Goal: Task Accomplishment & Management: Complete application form

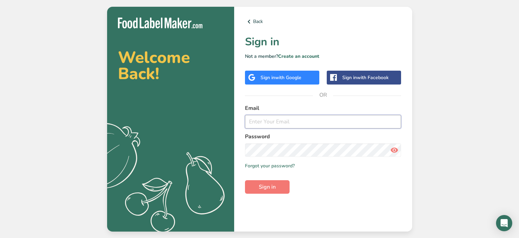
click at [271, 123] on input "email" at bounding box center [323, 122] width 157 height 14
type input "[EMAIL_ADDRESS][DOMAIN_NAME]"
click at [245, 180] on button "Sign in" at bounding box center [267, 187] width 45 height 14
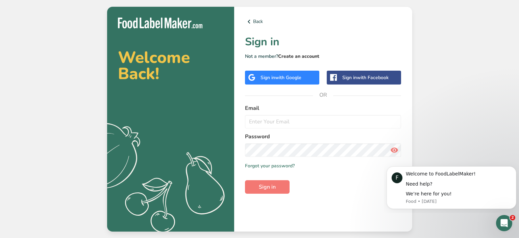
click at [297, 55] on link "Create an account" at bounding box center [298, 56] width 41 height 6
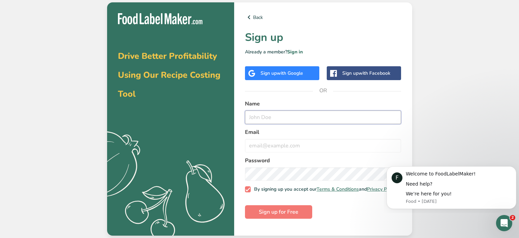
click at [269, 120] on input "text" at bounding box center [323, 118] width 157 height 14
type input "[PERSON_NAME]"
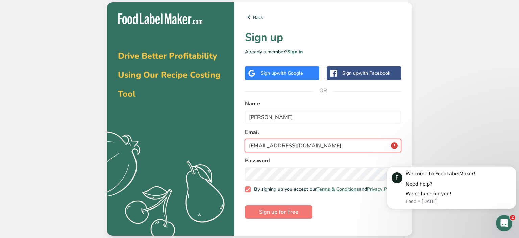
type input "[EMAIL_ADDRESS][DOMAIN_NAME]"
click at [270, 214] on span "Sign up for Free" at bounding box center [279, 212] width 40 height 8
click at [283, 214] on span "Sign up for Free" at bounding box center [279, 212] width 40 height 8
click at [468, 134] on div "Drive Better Profitability Using Our Recipe Costing Tool .a{fill:#f5f3ed;} Back…" at bounding box center [259, 119] width 519 height 238
drag, startPoint x: 398, startPoint y: 148, endPoint x: 390, endPoint y: 147, distance: 8.6
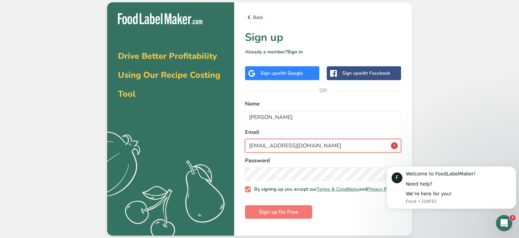
click at [398, 148] on input "[EMAIL_ADDRESS][DOMAIN_NAME]" at bounding box center [323, 146] width 157 height 14
click at [279, 216] on span "Sign up for Free" at bounding box center [279, 212] width 40 height 8
click at [299, 53] on link "Sign in" at bounding box center [295, 52] width 16 height 6
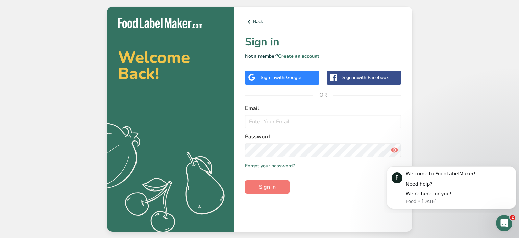
type input "[EMAIL_ADDRESS][DOMAIN_NAME]"
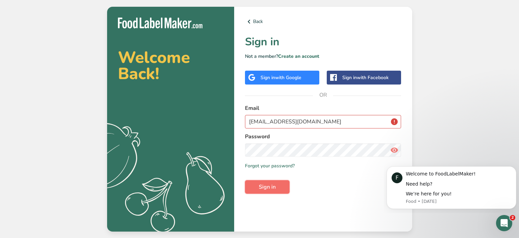
click at [266, 189] on span "Sign in" at bounding box center [267, 187] width 17 height 8
click at [257, 21] on link "Back" at bounding box center [323, 22] width 157 height 8
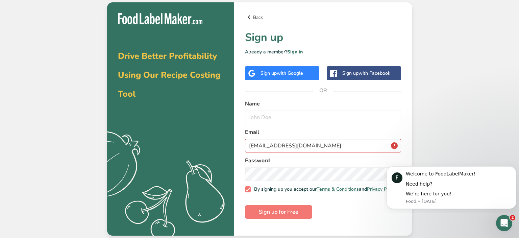
click at [256, 21] on link "Back" at bounding box center [323, 17] width 157 height 8
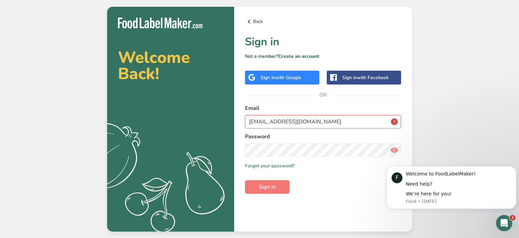
click at [256, 19] on link "Back" at bounding box center [323, 22] width 157 height 8
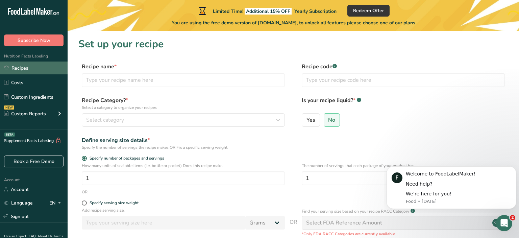
click at [15, 67] on link "Recipes" at bounding box center [34, 68] width 68 height 13
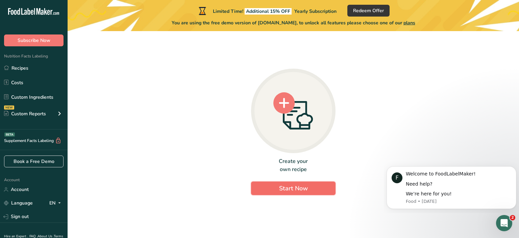
click at [289, 185] on span "Start Now" at bounding box center [293, 188] width 29 height 8
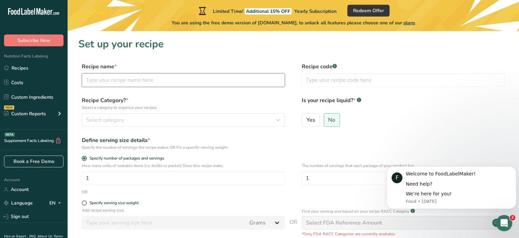
drag, startPoint x: 95, startPoint y: 82, endPoint x: 103, endPoint y: 77, distance: 9.5
click at [95, 82] on input "text" at bounding box center [183, 80] width 203 height 14
type input "Bittersweet chocolate fudge"
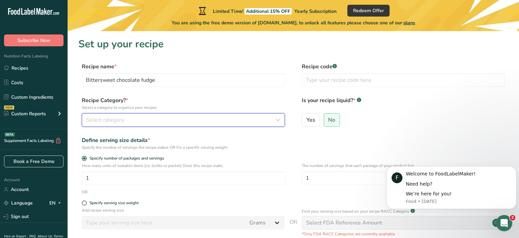
click at [280, 119] on icon "button" at bounding box center [278, 120] width 8 height 12
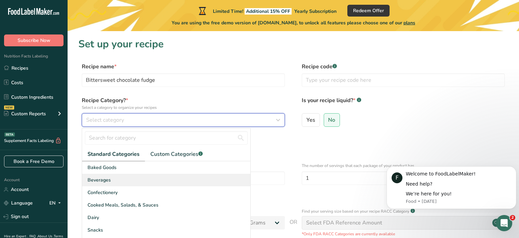
scroll to position [37, 0]
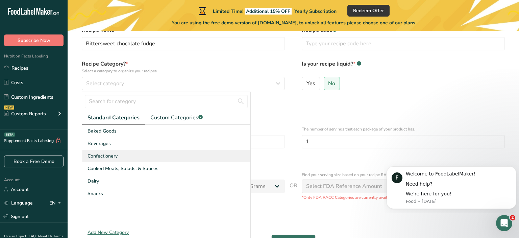
drag, startPoint x: 127, startPoint y: 163, endPoint x: 125, endPoint y: 153, distance: 9.7
click at [125, 153] on div "Baked Goods [GEOGRAPHIC_DATA] Confectionery Cooked Meals, Salads, & Sauces [GEO…" at bounding box center [166, 175] width 168 height 101
click at [109, 155] on span "Confectionery" at bounding box center [103, 155] width 30 height 7
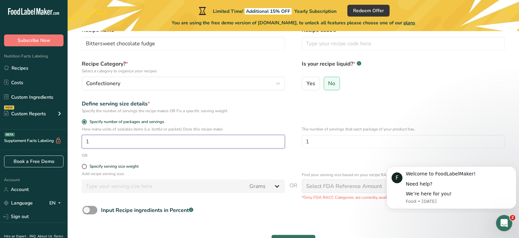
drag, startPoint x: 94, startPoint y: 141, endPoint x: 60, endPoint y: 142, distance: 34.5
click at [82, 142] on input "1" at bounding box center [183, 142] width 203 height 14
type input "5"
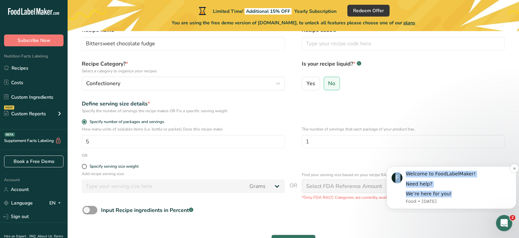
drag, startPoint x: 426, startPoint y: 195, endPoint x: 470, endPoint y: 197, distance: 43.6
click at [470, 197] on div "F Welcome to FoodLabelMaker! Need help? We’re here for you! Food • [DATE]" at bounding box center [452, 187] width 130 height 43
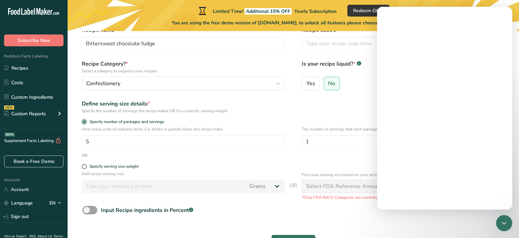
scroll to position [0, 0]
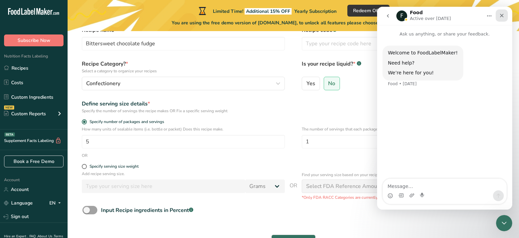
click at [502, 17] on icon "Close" at bounding box center [501, 15] width 5 height 5
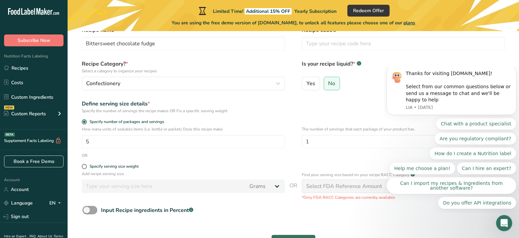
click at [253, 111] on div "Specify the number of servings the recipe makes OR Fix a specific serving weight" at bounding box center [183, 111] width 203 height 6
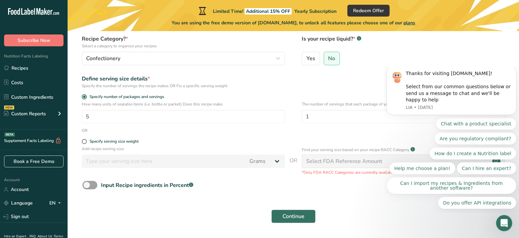
scroll to position [73, 0]
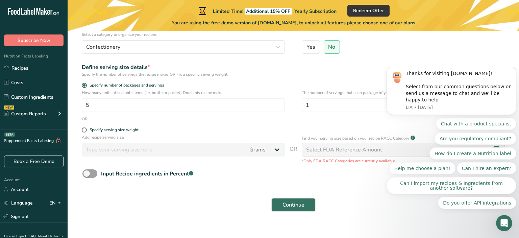
click at [350, 176] on div "Input Recipe ingredients in Percent .a-a{fill:#347362;}.b-a{fill:#fff;}" at bounding box center [293, 176] width 430 height 14
click at [84, 129] on span at bounding box center [84, 129] width 5 height 5
click at [84, 129] on input "Specify serving size weight" at bounding box center [84, 130] width 4 height 4
radio input "true"
radio input "false"
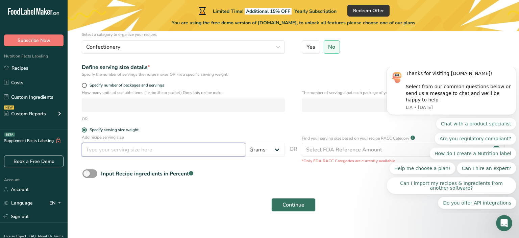
click at [124, 148] on input "number" at bounding box center [164, 150] width 164 height 14
click at [245, 143] on select "Grams kg mg mcg lb oz l mL fl oz tbsp tsp cup qt gallon" at bounding box center [265, 150] width 40 height 14
select select "5"
click option "oz" at bounding box center [0, 0] width 0 height 0
click at [104, 149] on input "number" at bounding box center [164, 150] width 164 height 14
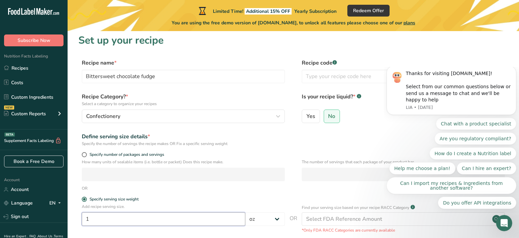
scroll to position [0, 0]
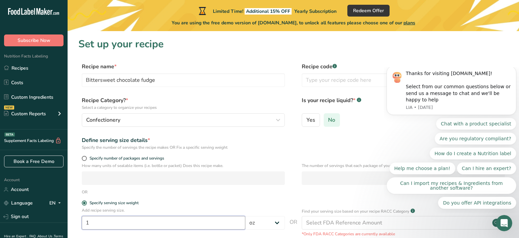
type input "1"
click at [337, 117] on label "No" at bounding box center [332, 120] width 17 height 14
click at [329, 118] on input "No" at bounding box center [326, 120] width 4 height 4
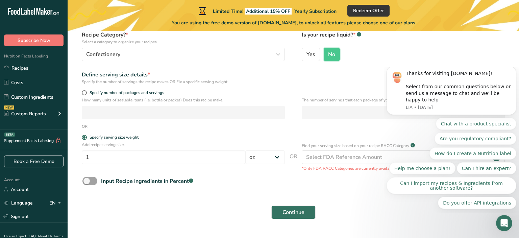
scroll to position [83, 0]
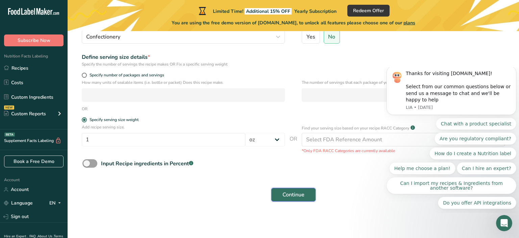
click at [294, 193] on span "Continue" at bounding box center [294, 195] width 22 height 8
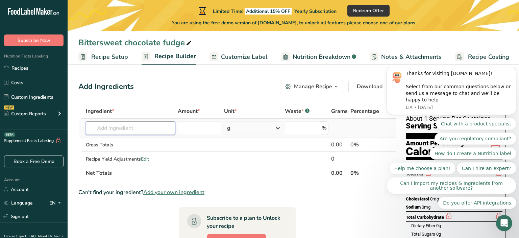
click at [126, 128] on input "text" at bounding box center [130, 128] width 89 height 14
type input "Marshmallow Fluff"
paste input "453.6"
type input "453.6"
click at [107, 132] on input "text" at bounding box center [130, 128] width 89 height 14
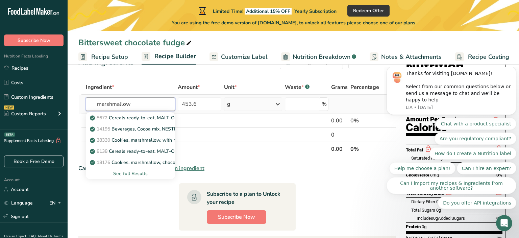
scroll to position [37, 0]
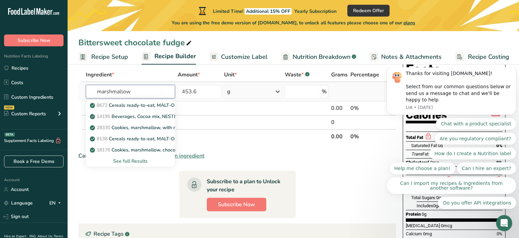
type input "marshmallow"
click at [138, 161] on div "See full Results" at bounding box center [130, 161] width 78 height 7
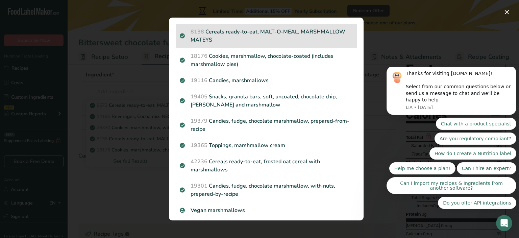
scroll to position [88, 0]
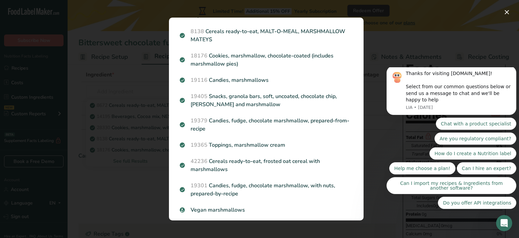
click at [235, 145] on p "19365 Toppings, marshmallow cream" at bounding box center [266, 145] width 173 height 8
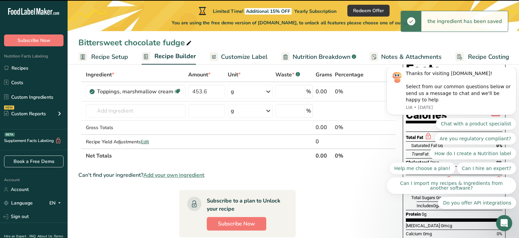
type input "0"
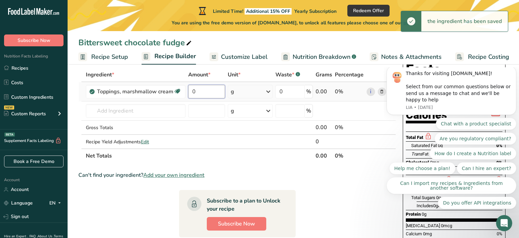
drag, startPoint x: 199, startPoint y: 91, endPoint x: 151, endPoint y: 86, distance: 48.0
click at [188, 86] on input "0" at bounding box center [206, 92] width 37 height 14
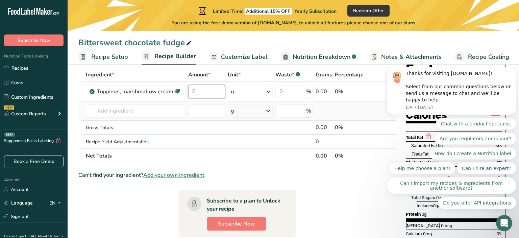
paste input "453.6"
type input "453.6"
click at [123, 112] on input "text" at bounding box center [136, 111] width 100 height 14
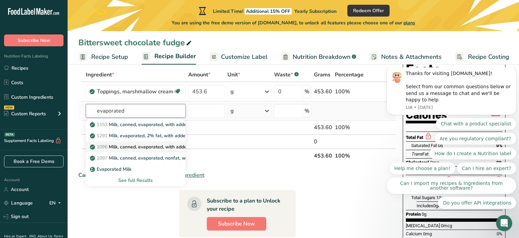
type input "evaporated"
click at [133, 147] on p "1096 Milk, canned, evaporated, with added [MEDICAL_DATA] and without added vita…" at bounding box center [192, 146] width 203 height 7
type input "Milk, canned, evaporated, with added [MEDICAL_DATA] and without added vitamin A"
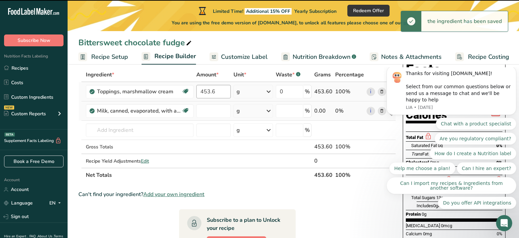
type input "0"
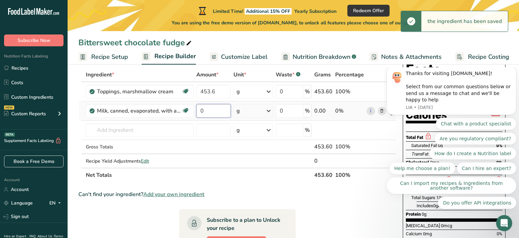
click at [205, 111] on input "0" at bounding box center [213, 111] width 34 height 14
paste input "283.5"
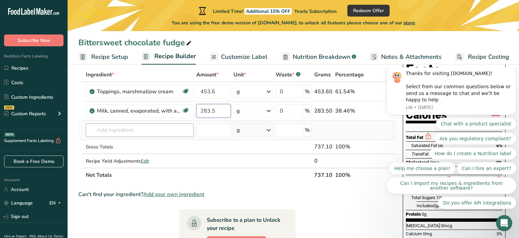
type input "283.5"
click at [118, 130] on input "text" at bounding box center [140, 130] width 108 height 14
type input "b"
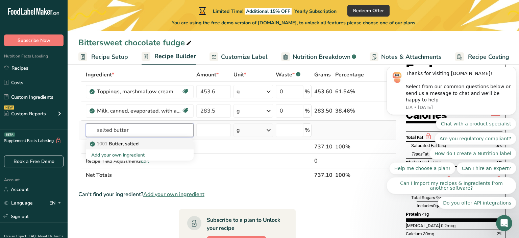
type input "salted butter"
click at [122, 142] on p "1001 Butter, salted" at bounding box center [114, 143] width 47 height 7
type input "Butter, salted"
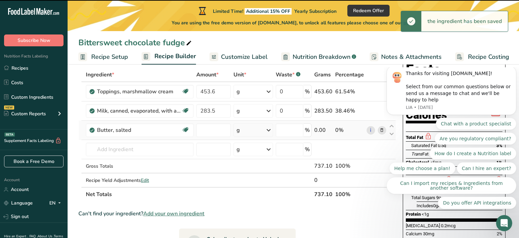
type input "0"
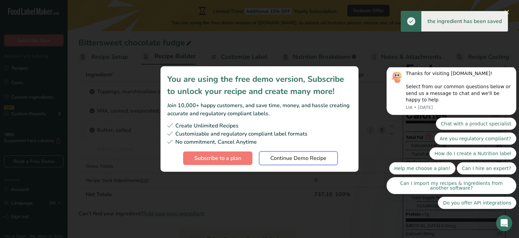
click at [294, 159] on span "Continue Demo Recipe" at bounding box center [298, 158] width 56 height 8
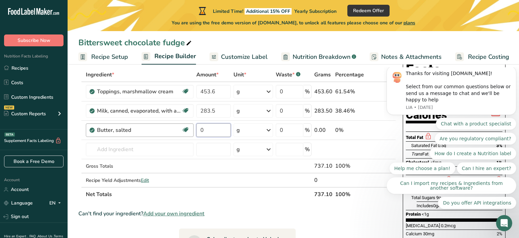
drag, startPoint x: 210, startPoint y: 129, endPoint x: 177, endPoint y: 131, distance: 32.5
click at [196, 130] on input "0" at bounding box center [213, 130] width 34 height 14
paste input "113.4"
type input "113.4"
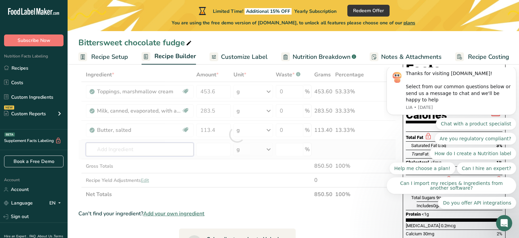
click at [161, 148] on input "text" at bounding box center [140, 150] width 108 height 14
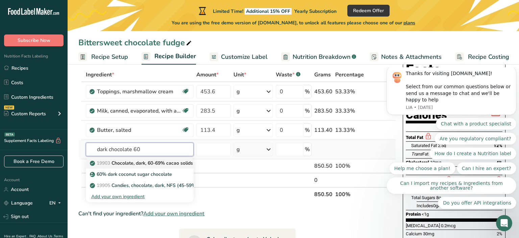
type input "dark chocolate 60"
click at [145, 164] on p "19903 Chocolate, dark, 60-69% cacao solids" at bounding box center [142, 163] width 102 height 7
type input "Chocolate, dark, 60-69% cacao solids"
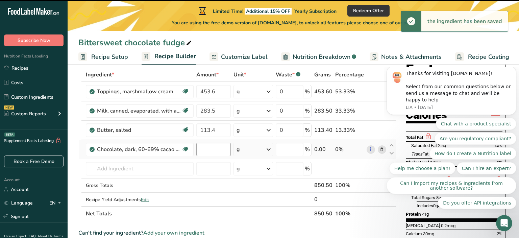
type input "0"
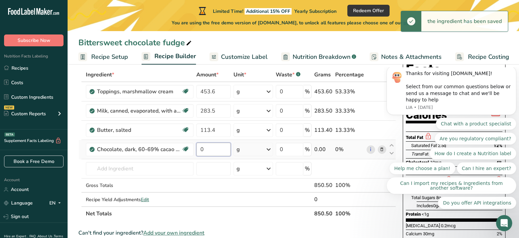
click at [207, 150] on input "0" at bounding box center [213, 150] width 34 height 14
drag, startPoint x: 205, startPoint y: 150, endPoint x: 174, endPoint y: 147, distance: 30.2
click at [196, 147] on input "0" at bounding box center [213, 150] width 34 height 14
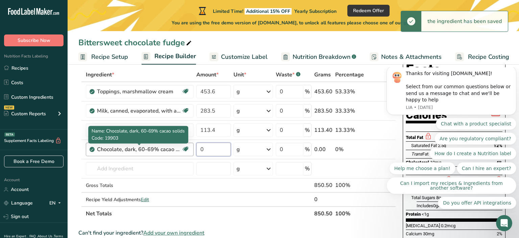
paste input "680.4"
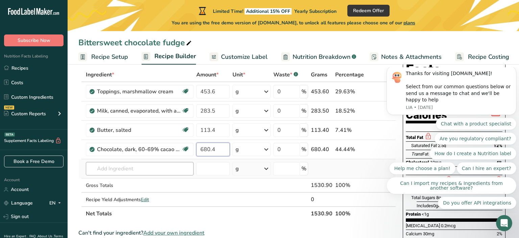
type input "680.4"
click at [129, 170] on input "text" at bounding box center [140, 169] width 108 height 14
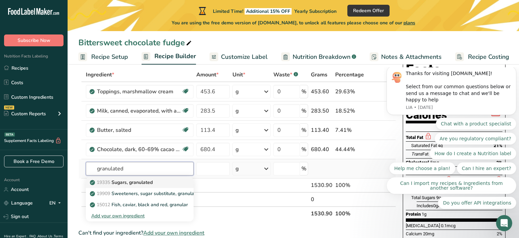
type input "granulated"
click at [152, 184] on p "19335 [GEOGRAPHIC_DATA], granulated" at bounding box center [122, 182] width 62 height 7
type input "Sugars, granulated"
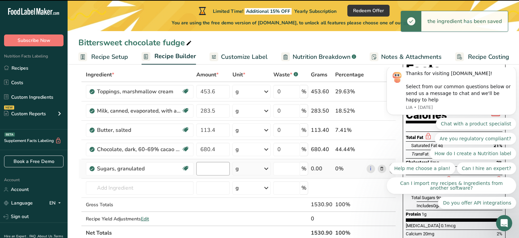
type input "0"
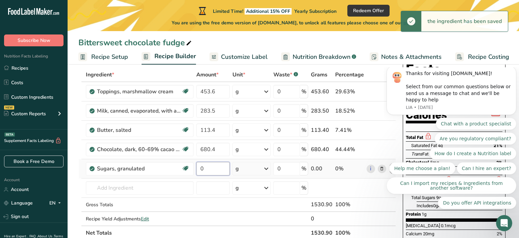
click at [203, 170] on input "0" at bounding box center [213, 169] width 34 height 14
drag, startPoint x: 191, startPoint y: 167, endPoint x: 179, endPoint y: 171, distance: 13.1
click at [196, 170] on input "0" at bounding box center [213, 169] width 34 height 14
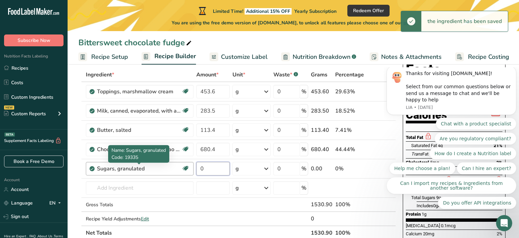
paste input "1134"
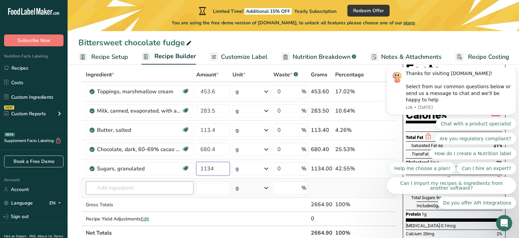
type input "1134"
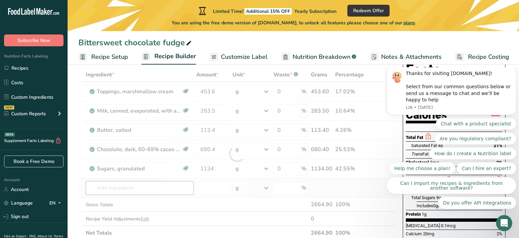
click at [142, 191] on input "text" at bounding box center [140, 188] width 108 height 14
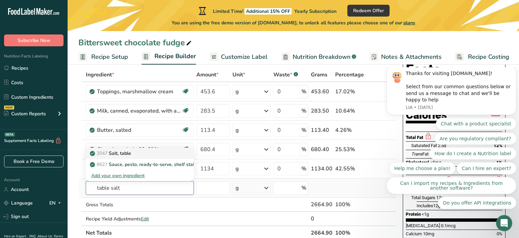
type input "table salt"
drag, startPoint x: 120, startPoint y: 156, endPoint x: 127, endPoint y: 161, distance: 8.7
click at [121, 156] on p "2047 Salt, table" at bounding box center [111, 153] width 40 height 7
type input "Salt, table"
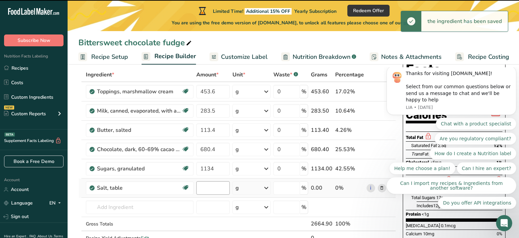
type input "0"
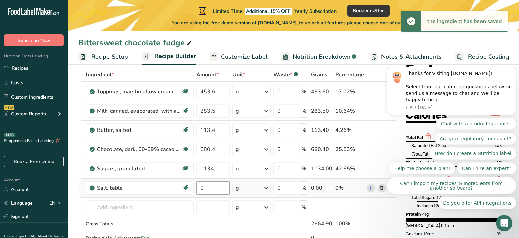
click at [208, 188] on input "0" at bounding box center [213, 188] width 34 height 14
drag, startPoint x: 206, startPoint y: 188, endPoint x: 186, endPoint y: 190, distance: 20.8
click at [196, 189] on input "0" at bounding box center [213, 188] width 34 height 14
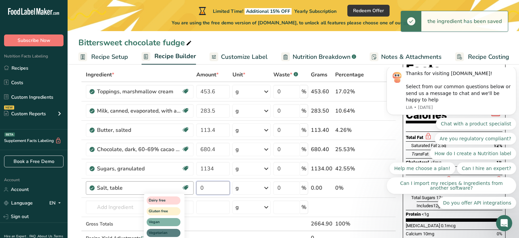
paste input "5.7"
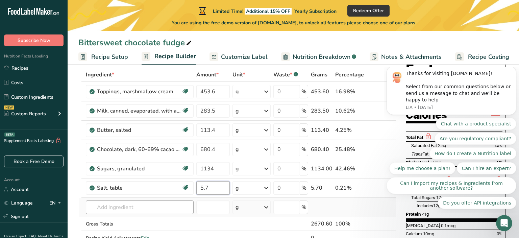
type input "5.7"
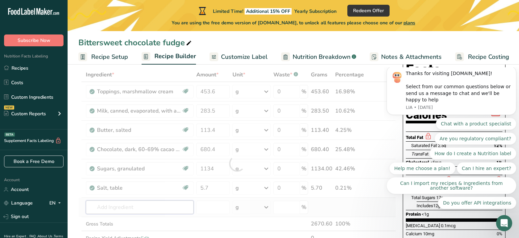
click at [128, 206] on input "text" at bounding box center [140, 207] width 108 height 14
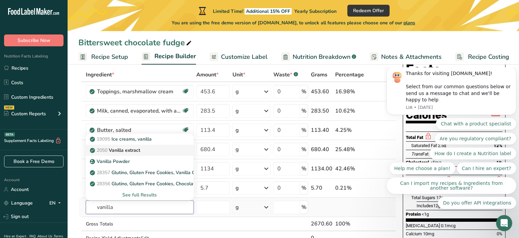
type input "vanilla"
click at [134, 149] on p "2050 Vanilla extract" at bounding box center [115, 150] width 49 height 7
type input "Vanilla extract"
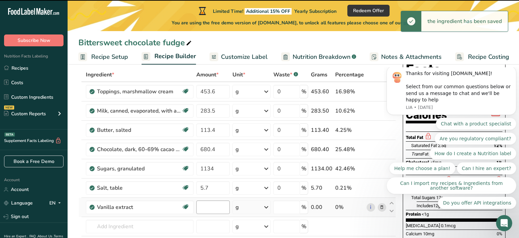
type input "0"
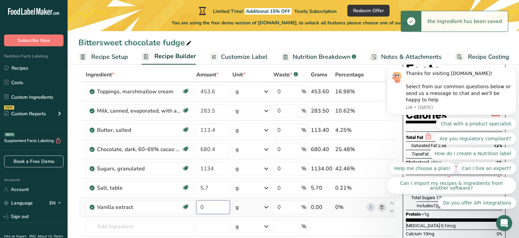
click at [208, 207] on input "0" at bounding box center [213, 207] width 34 height 14
paste input "8.5"
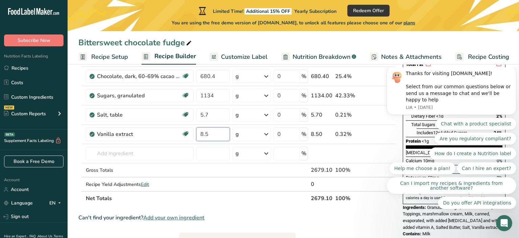
scroll to position [146, 0]
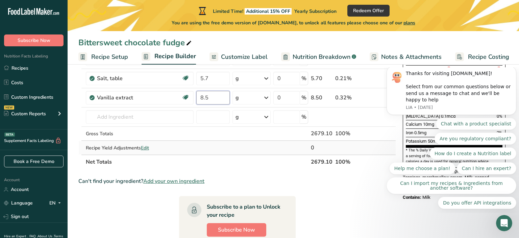
type input "8.5"
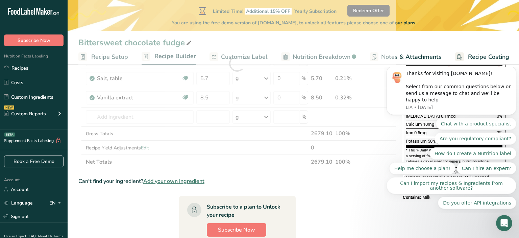
click at [148, 146] on div "Ingredient * Amount * Unit * Waste * .a-a{fill:#347362;}.b-a{fill:#fff;} Grams …" at bounding box center [237, 63] width 318 height 211
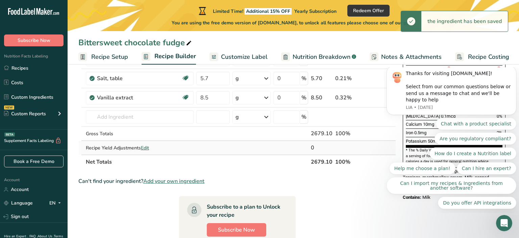
click at [146, 148] on span "Edit" at bounding box center [145, 148] width 8 height 6
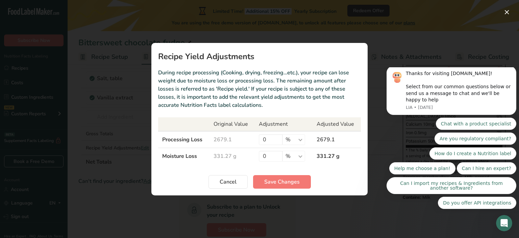
drag, startPoint x: 239, startPoint y: 139, endPoint x: 247, endPoint y: 145, distance: 9.6
click at [232, 139] on td "2679.1" at bounding box center [232, 139] width 45 height 17
drag, startPoint x: 265, startPoint y: 141, endPoint x: 242, endPoint y: 144, distance: 23.1
click at [259, 143] on input "0" at bounding box center [271, 139] width 24 height 11
click at [231, 178] on span "Cancel" at bounding box center [228, 182] width 17 height 8
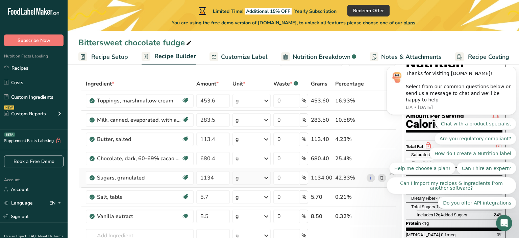
scroll to position [0, 0]
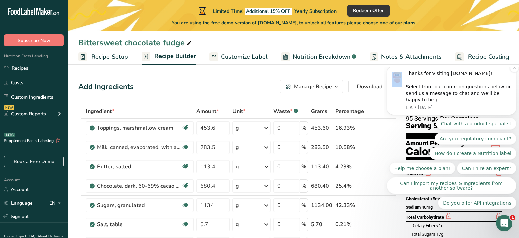
drag, startPoint x: 393, startPoint y: 100, endPoint x: 331, endPoint y: 107, distance: 61.6
click at [376, 88] on span "Download" at bounding box center [370, 86] width 26 height 8
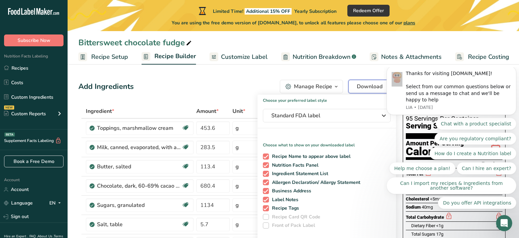
click at [375, 88] on span "Download" at bounding box center [370, 86] width 26 height 8
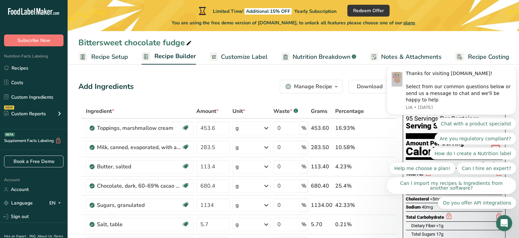
click at [242, 59] on span "Customize Label" at bounding box center [244, 56] width 47 height 9
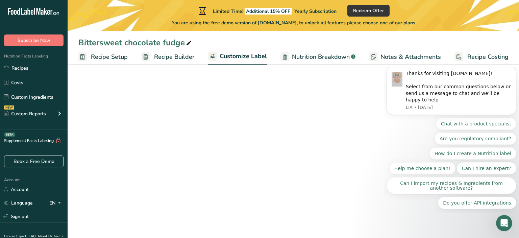
scroll to position [0, 1]
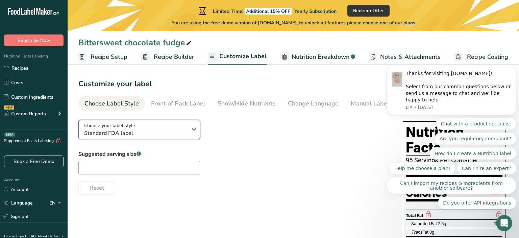
click at [195, 130] on icon "button" at bounding box center [194, 129] width 8 height 12
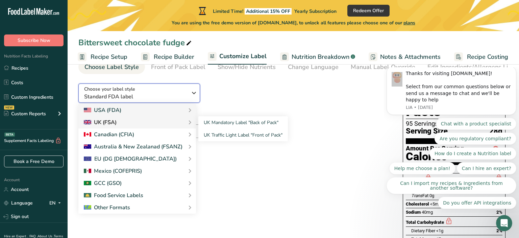
scroll to position [0, 0]
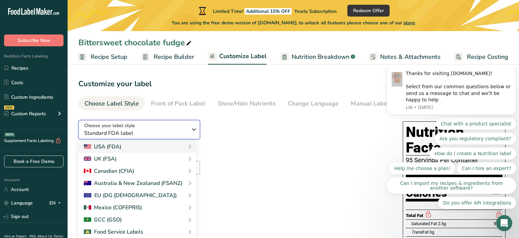
click at [118, 133] on span "Standard FDA label" at bounding box center [135, 133] width 103 height 8
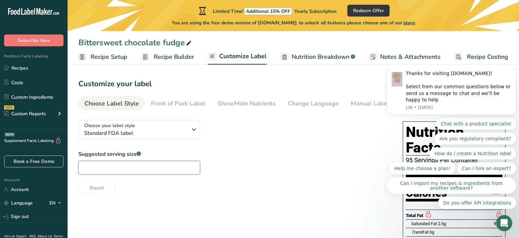
click at [169, 171] on input "text" at bounding box center [139, 168] width 122 height 14
type input "1 ounce"
click at [396, 103] on div "Thanks for visiting [DOMAIN_NAME]! Select from our common questions below or se…" at bounding box center [452, 90] width 120 height 40
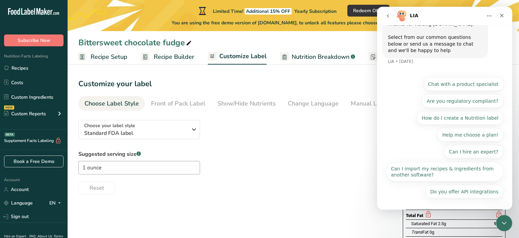
click at [488, 16] on icon "Home" at bounding box center [489, 15] width 5 height 5
click at [477, 32] on div "Expand window" at bounding box center [472, 32] width 48 height 7
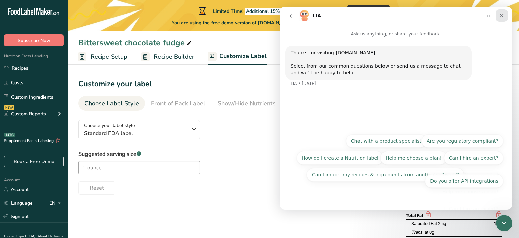
click at [504, 17] on icon "Close" at bounding box center [502, 16] width 4 height 4
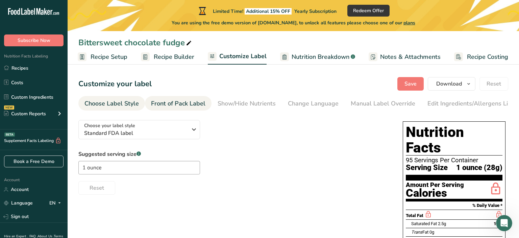
click at [172, 103] on div "Front of Pack Label" at bounding box center [178, 103] width 54 height 9
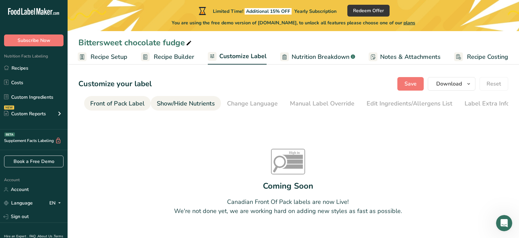
scroll to position [0, 61]
click at [129, 105] on div "Front of Pack Label" at bounding box center [117, 103] width 54 height 9
click at [333, 104] on div "Manual Label Override" at bounding box center [322, 103] width 65 height 9
type input "1 ounce (28g)"
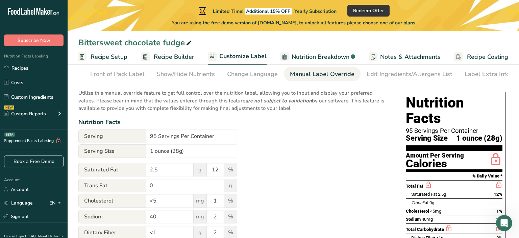
scroll to position [0, 0]
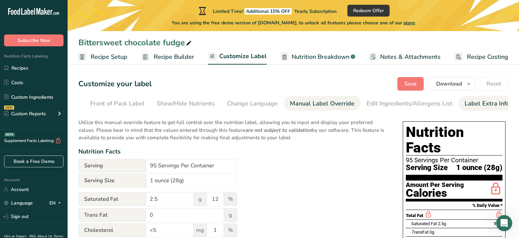
click at [483, 101] on div "Label Extra Info" at bounding box center [487, 103] width 45 height 9
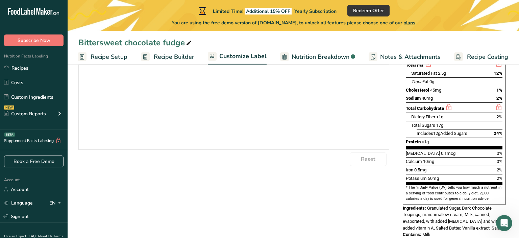
scroll to position [153, 0]
